Goal: Ask a question

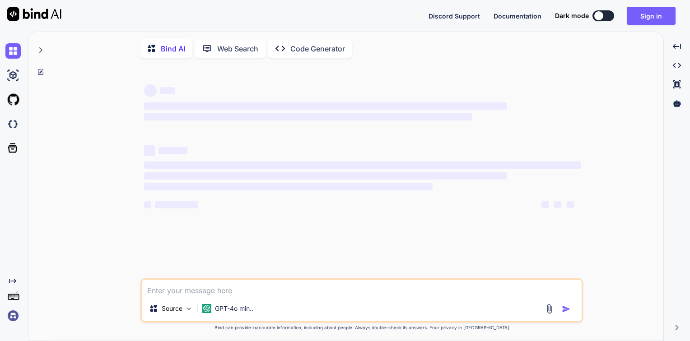
type textarea "x"
type textarea "SELECT id, code, description, organization_id, status, created_at, updated_at, …"
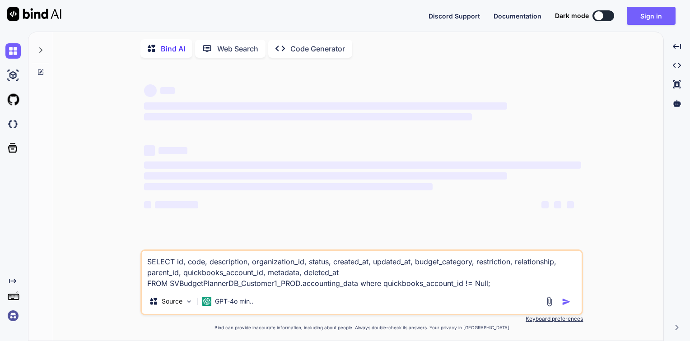
type textarea "x"
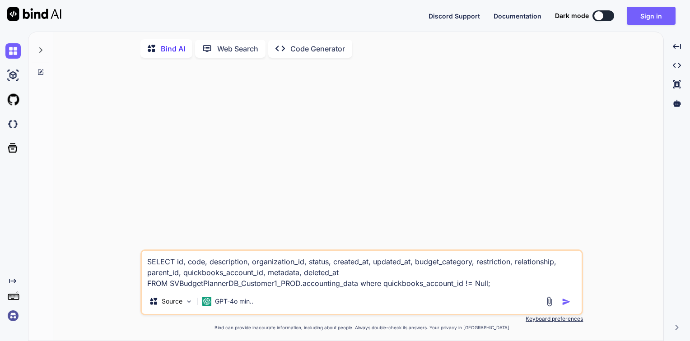
type textarea "SELECT id, code, description, organization_id, status, created_at, updated_at, …"
type textarea "x"
type textarea "SELECT id, code, description, organization_id, status, created_at, updated_at, …"
type textarea "x"
type textarea "SELECT id, code, description, organization_id, status, created_at, updated_at, …"
